Goal: Task Accomplishment & Management: Complete application form

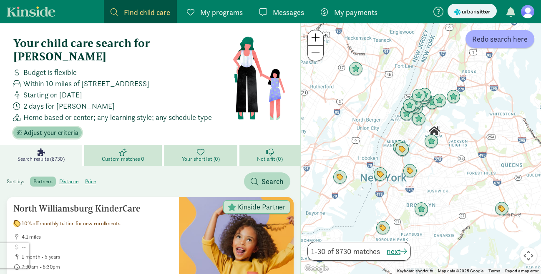
click at [69, 127] on button "Adjust your criteria" at bounding box center [47, 133] width 68 height 12
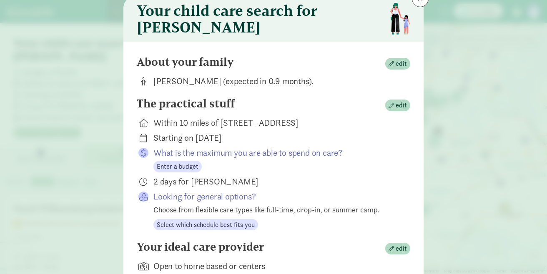
scroll to position [102, 0]
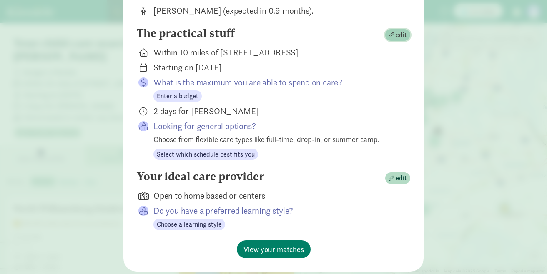
click at [392, 38] on span "button" at bounding box center [391, 35] width 5 height 5
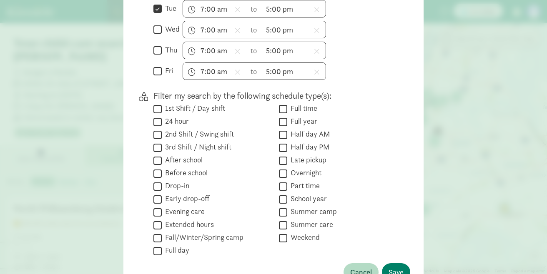
scroll to position [316, 0]
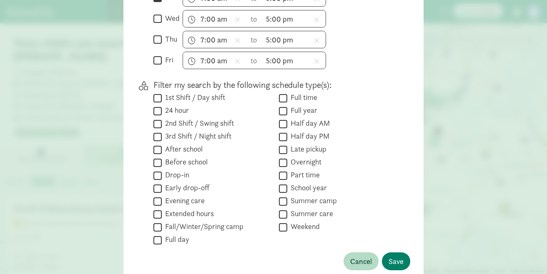
click at [279, 103] on input "Full time" at bounding box center [283, 98] width 8 height 11
checkbox input "true"
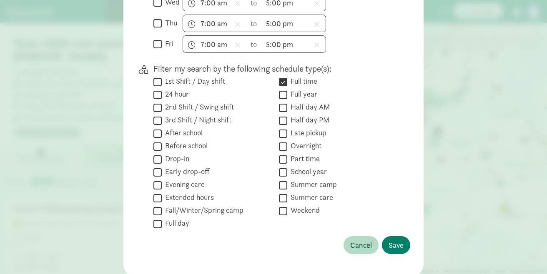
scroll to position [367, 0]
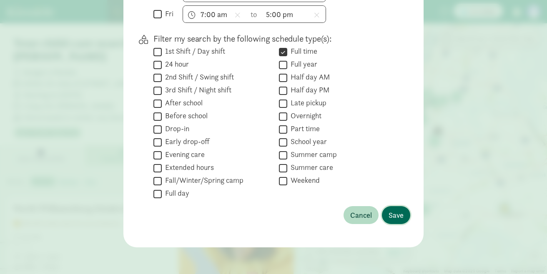
click at [390, 207] on button "Save" at bounding box center [396, 215] width 28 height 18
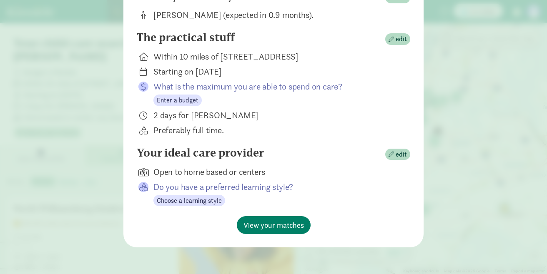
scroll to position [103, 0]
drag, startPoint x: 176, startPoint y: 117, endPoint x: 156, endPoint y: 116, distance: 20.5
click at [176, 117] on div "2 days for [PERSON_NAME]" at bounding box center [275, 116] width 244 height 12
click at [144, 115] on icon at bounding box center [143, 116] width 8 height 8
click at [141, 115] on icon at bounding box center [143, 116] width 8 height 8
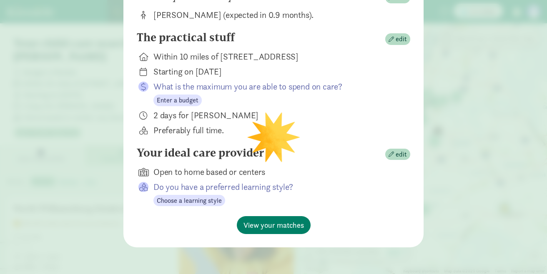
click at [141, 115] on icon at bounding box center [143, 116] width 8 height 8
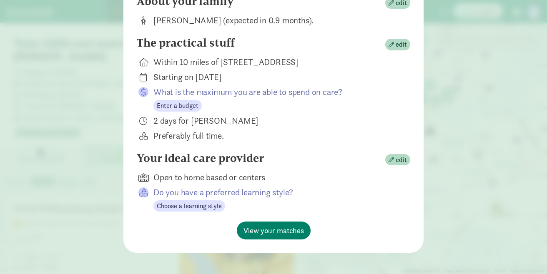
scroll to position [79, 0]
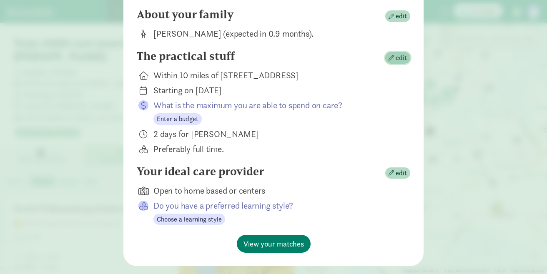
click at [396, 61] on span "edit" at bounding box center [401, 58] width 11 height 10
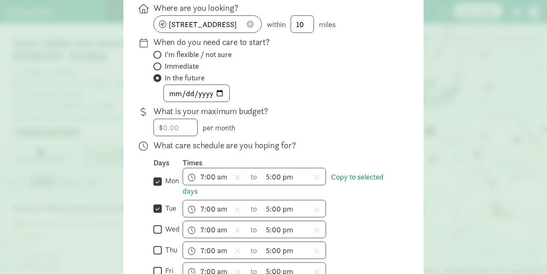
scroll to position [236, 0]
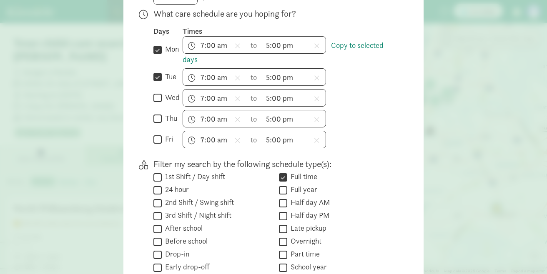
click at [159, 101] on input "wed" at bounding box center [157, 98] width 8 height 11
checkbox input "true"
click at [158, 118] on div " thu" at bounding box center [167, 119] width 29 height 18
click at [156, 125] on input "thu" at bounding box center [157, 118] width 8 height 11
checkbox input "true"
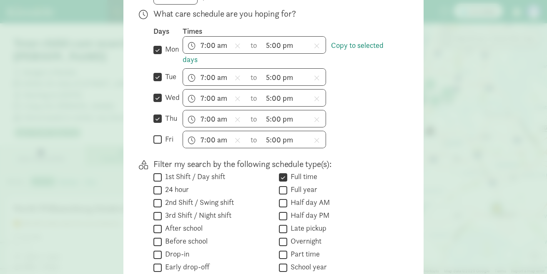
click at [156, 146] on input "fri" at bounding box center [157, 139] width 8 height 11
checkbox input "true"
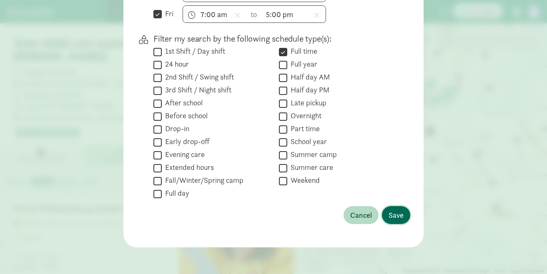
click at [393, 211] on span "Save" at bounding box center [396, 215] width 15 height 11
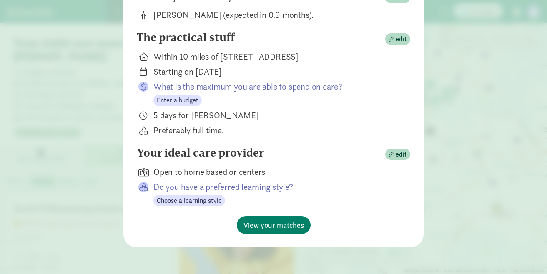
scroll to position [0, 0]
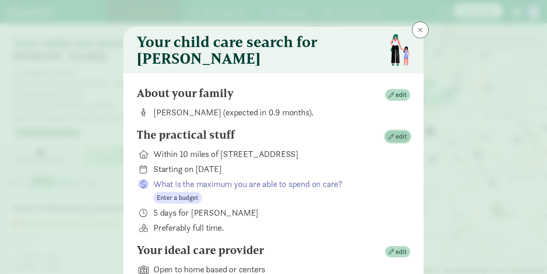
click at [392, 138] on span "edit" at bounding box center [398, 137] width 18 height 10
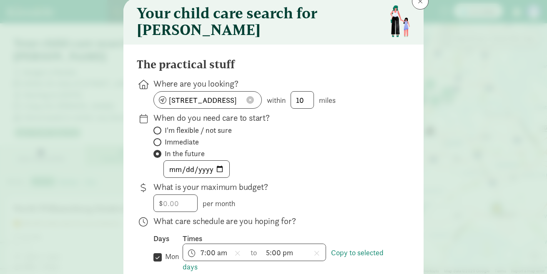
scroll to position [70, 0]
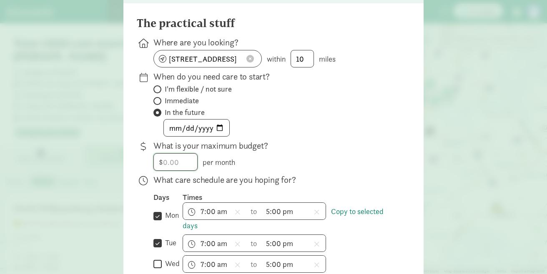
click at [173, 166] on input "number" at bounding box center [175, 162] width 43 height 17
type input "3"
type input "4000"
click at [303, 137] on div "[DATE]" at bounding box center [275, 128] width 244 height 18
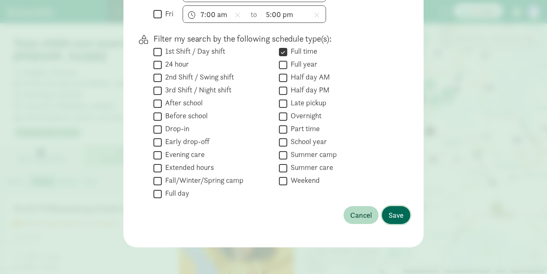
click at [392, 216] on span "Save" at bounding box center [396, 215] width 15 height 11
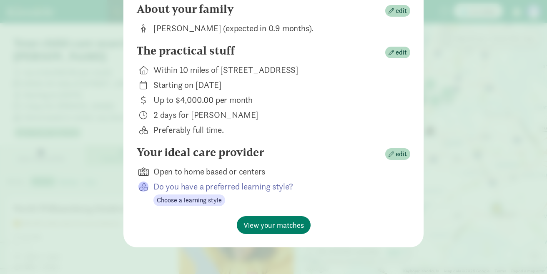
scroll to position [89, 0]
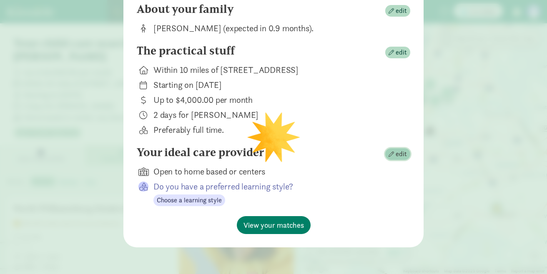
click at [396, 155] on span "edit" at bounding box center [401, 154] width 11 height 10
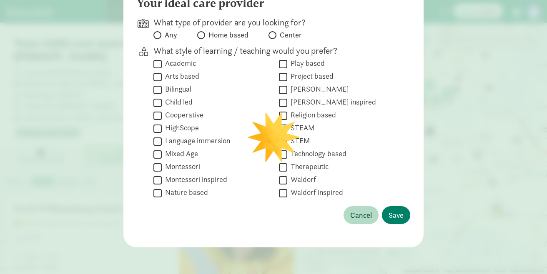
scroll to position [91, 0]
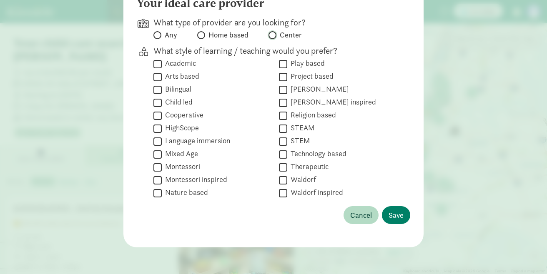
click at [269, 38] on input "Center" at bounding box center [271, 35] width 5 height 5
radio input "true"
click at [400, 221] on span "Save" at bounding box center [396, 215] width 15 height 11
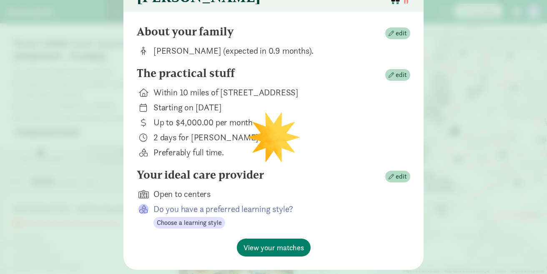
scroll to position [63, 0]
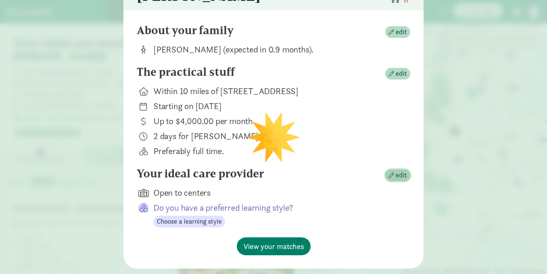
click at [389, 178] on span "button" at bounding box center [391, 175] width 5 height 5
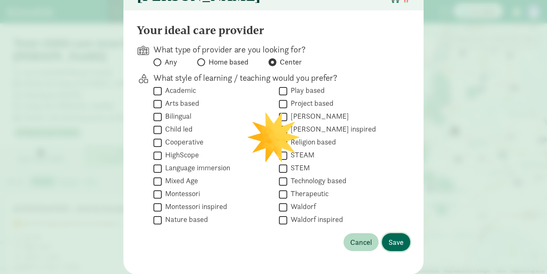
click at [388, 241] on button "Save" at bounding box center [396, 243] width 28 height 18
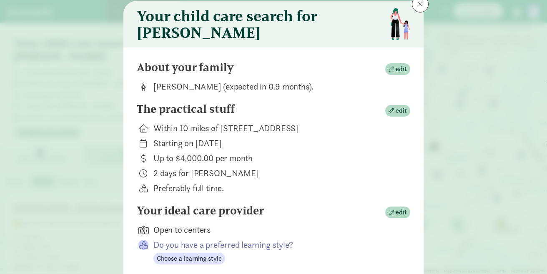
scroll to position [0, 0]
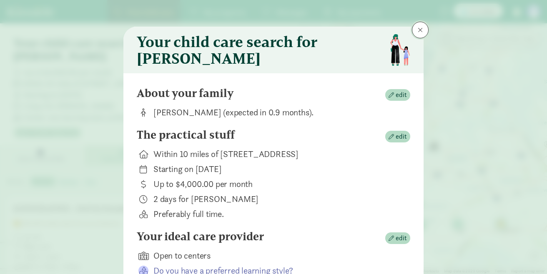
click at [418, 33] on span at bounding box center [420, 30] width 5 height 7
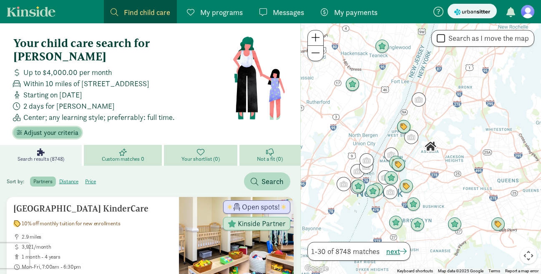
click at [69, 128] on span "Adjust your criteria" at bounding box center [51, 133] width 55 height 10
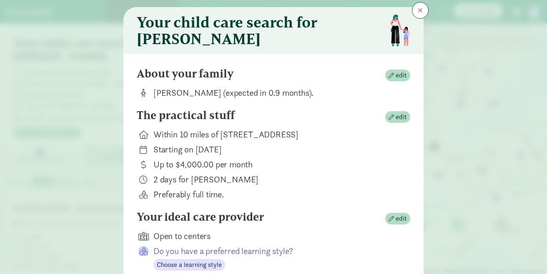
scroll to position [64, 0]
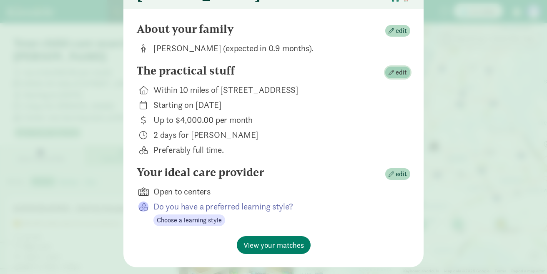
click at [402, 76] on span "edit" at bounding box center [401, 73] width 11 height 10
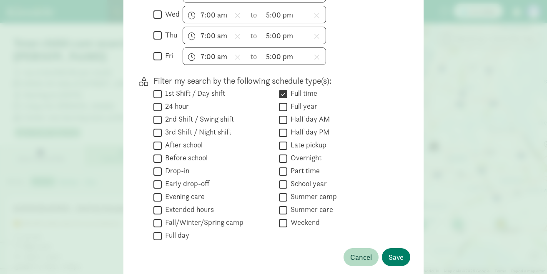
scroll to position [307, 0]
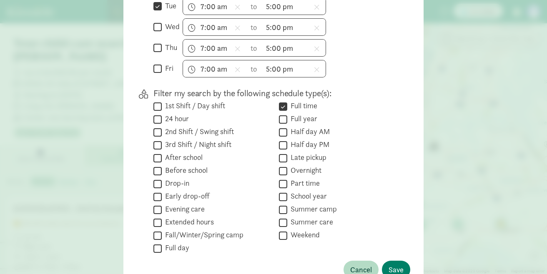
click at [158, 33] on input "wed" at bounding box center [157, 27] width 8 height 11
checkbox input "true"
click at [157, 54] on input "thu" at bounding box center [157, 48] width 8 height 11
checkbox input "true"
click at [155, 65] on div " fri" at bounding box center [167, 69] width 29 height 18
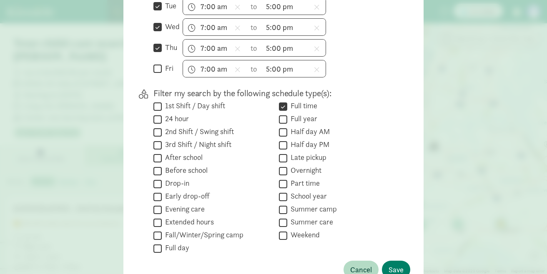
click at [155, 72] on input "fri" at bounding box center [157, 68] width 8 height 11
checkbox input "true"
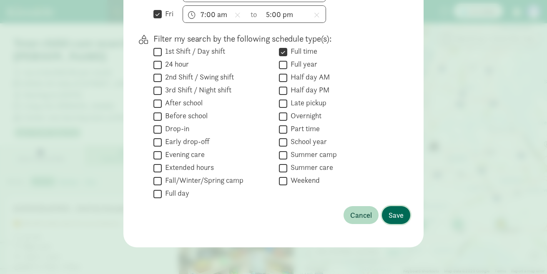
click at [392, 214] on span "Save" at bounding box center [396, 215] width 15 height 11
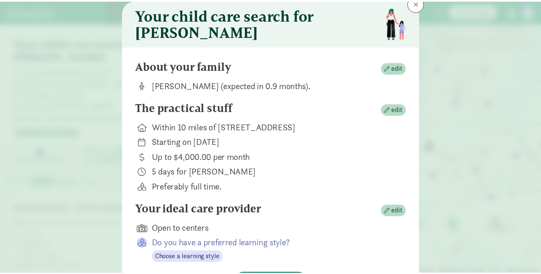
scroll to position [0, 0]
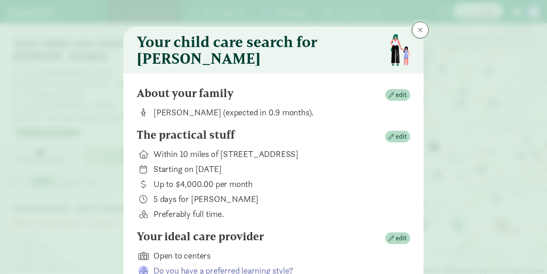
click at [420, 29] on span at bounding box center [420, 30] width 5 height 7
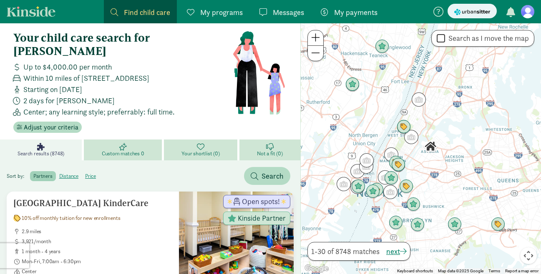
scroll to position [12, 0]
